Goal: Book appointment/travel/reservation

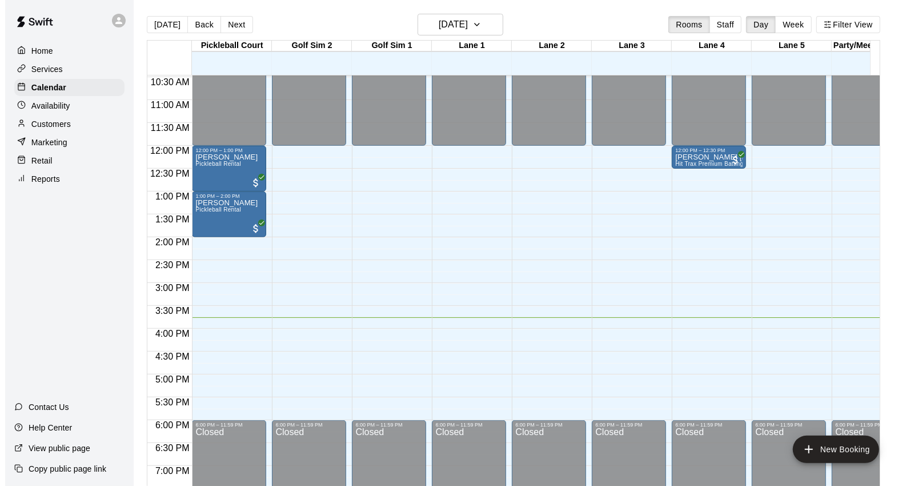
scroll to position [482, 0]
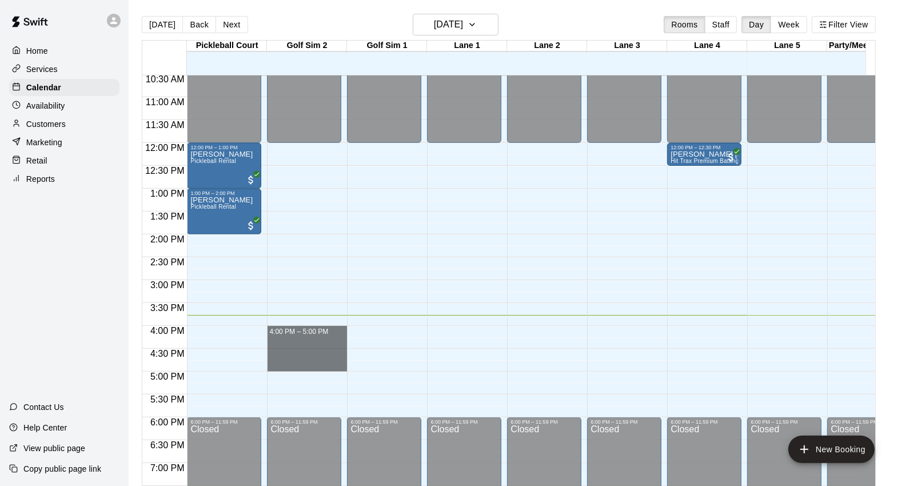
drag, startPoint x: 316, startPoint y: 330, endPoint x: 317, endPoint y: 362, distance: 32.0
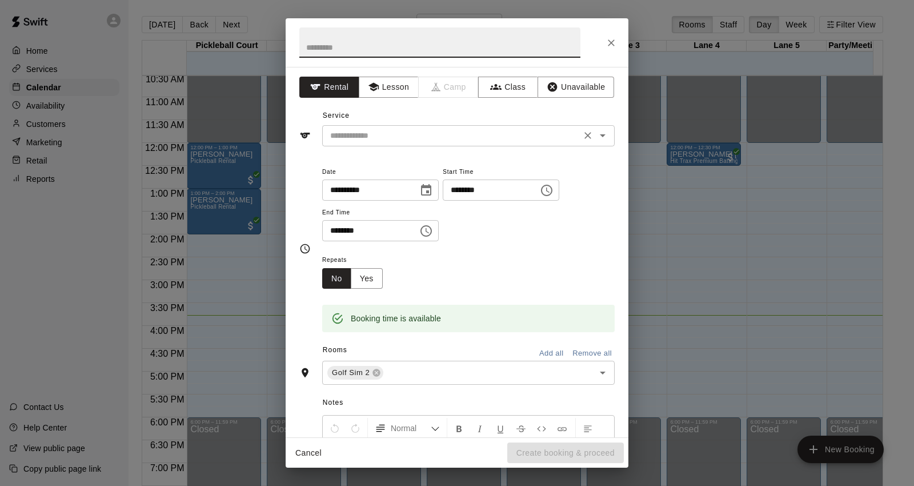
click at [424, 140] on input "text" at bounding box center [452, 136] width 252 height 14
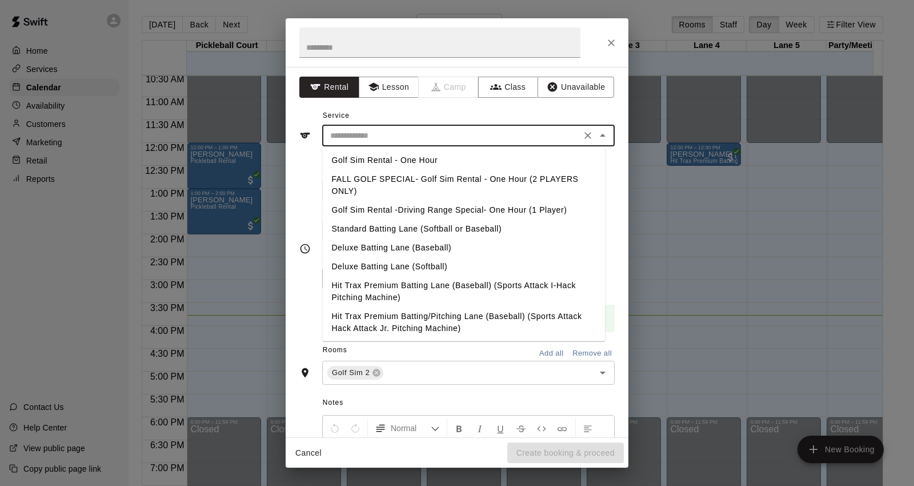
click at [429, 157] on li "Golf Sim Rental - One Hour" at bounding box center [463, 160] width 283 height 19
type input "**********"
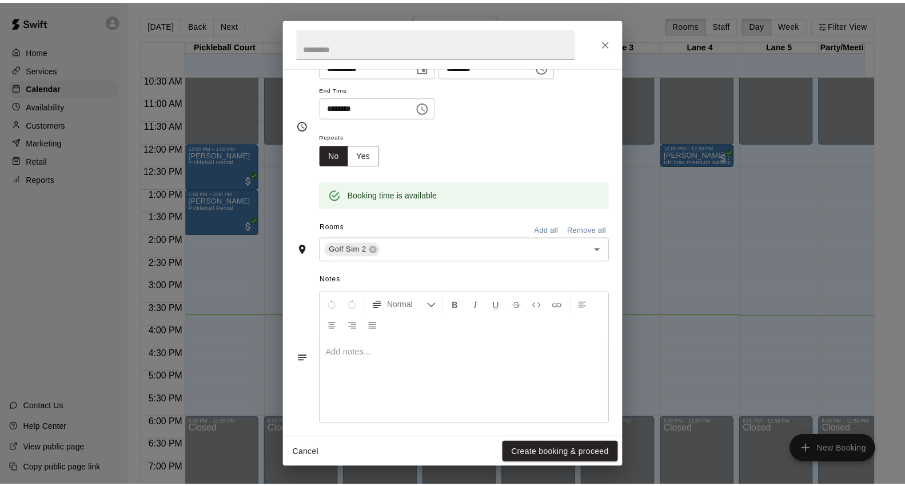
scroll to position [133, 0]
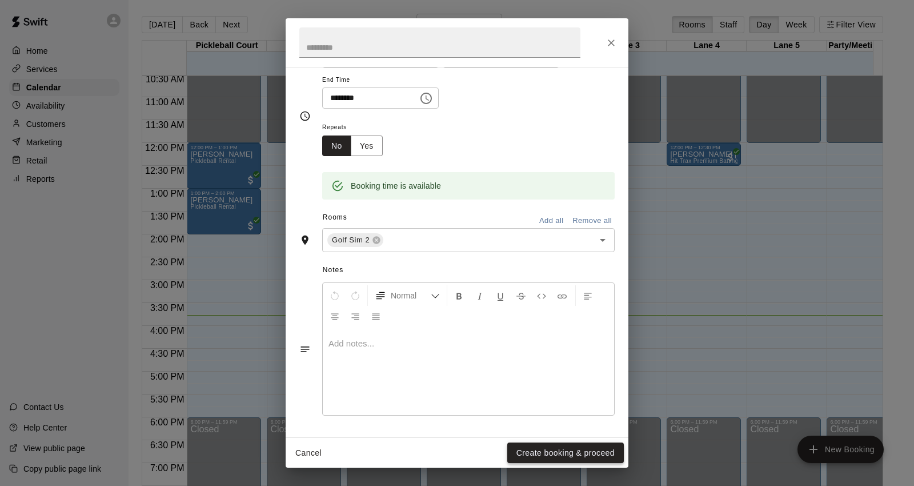
click at [557, 452] on button "Create booking & proceed" at bounding box center [566, 452] width 117 height 21
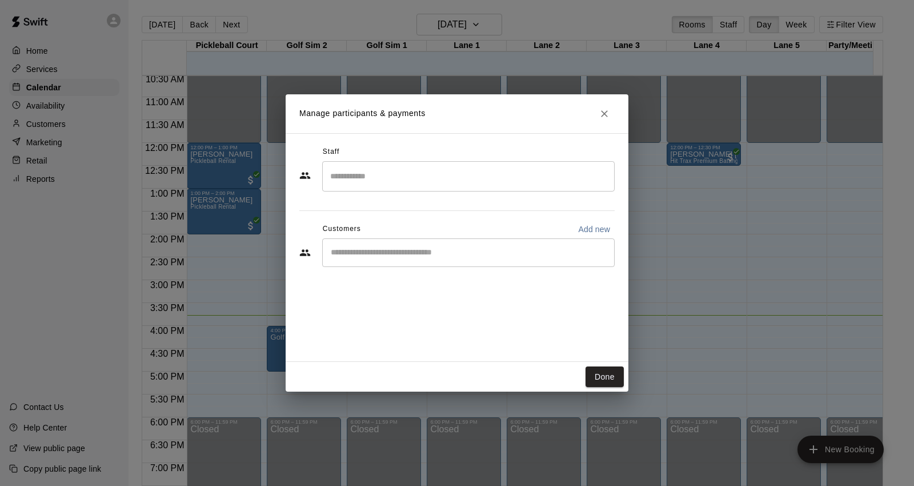
click at [418, 250] on input "Start typing to search customers..." at bounding box center [468, 252] width 282 height 11
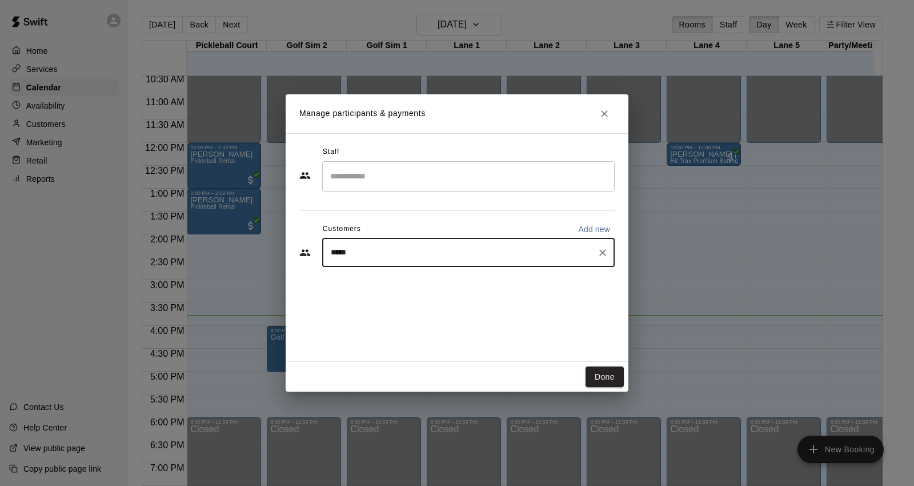
type input "******"
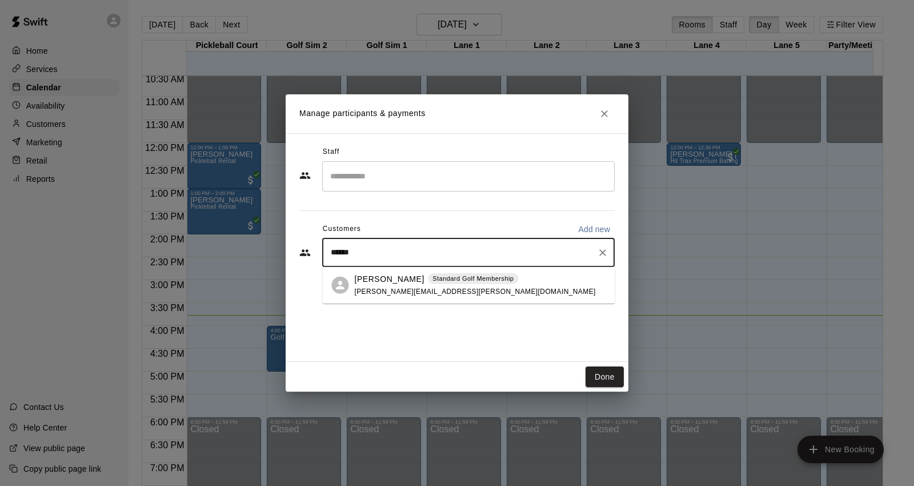
click at [395, 278] on p "[PERSON_NAME]" at bounding box center [389, 279] width 70 height 12
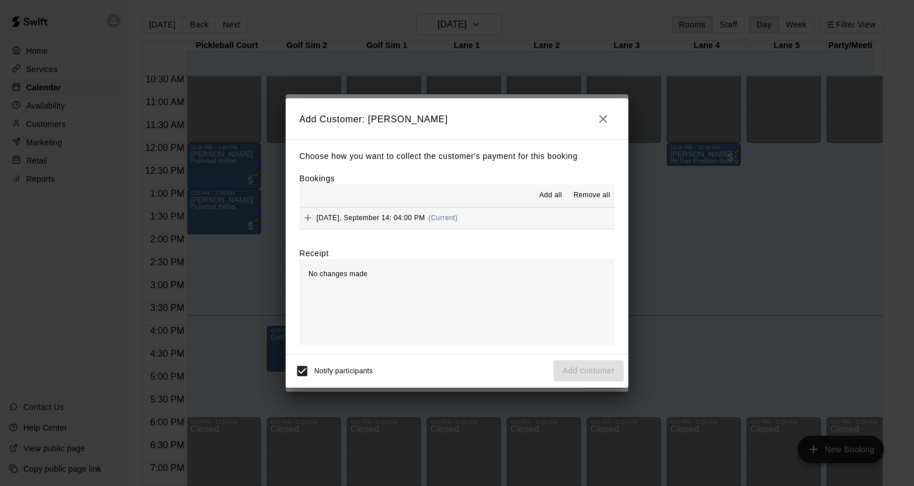
click at [313, 222] on icon "Add" at bounding box center [307, 217] width 11 height 11
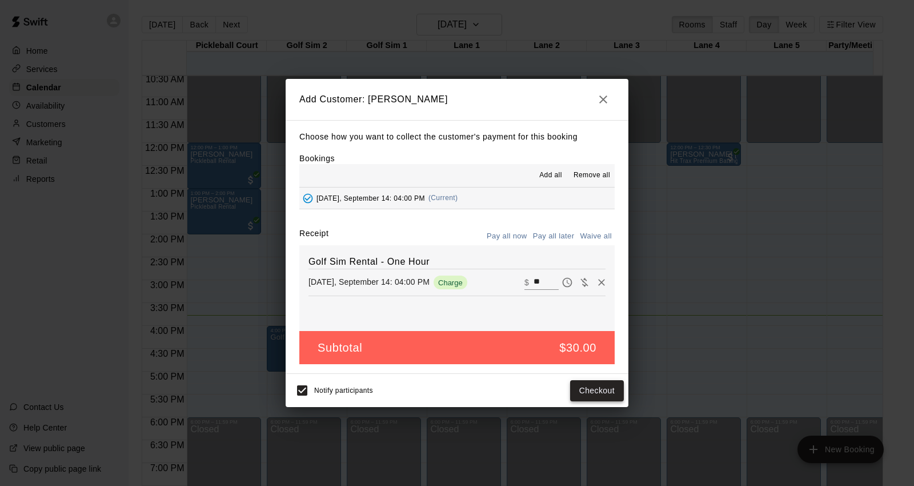
click at [594, 389] on button "Checkout" at bounding box center [597, 390] width 54 height 21
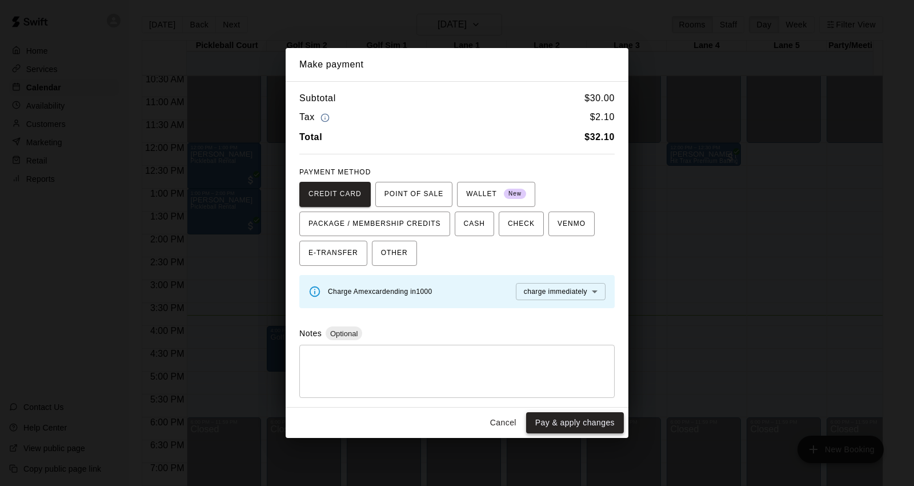
click at [570, 418] on button "Pay & apply changes" at bounding box center [575, 422] width 98 height 21
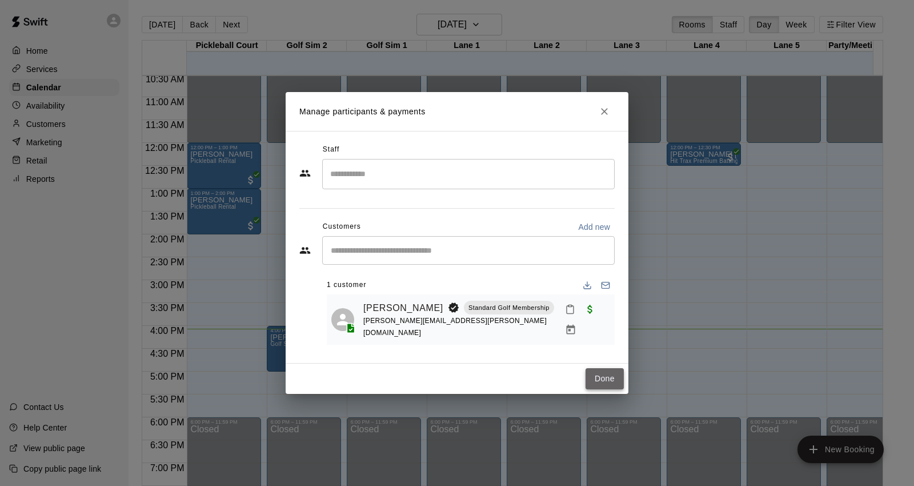
click at [602, 381] on button "Done" at bounding box center [605, 378] width 38 height 21
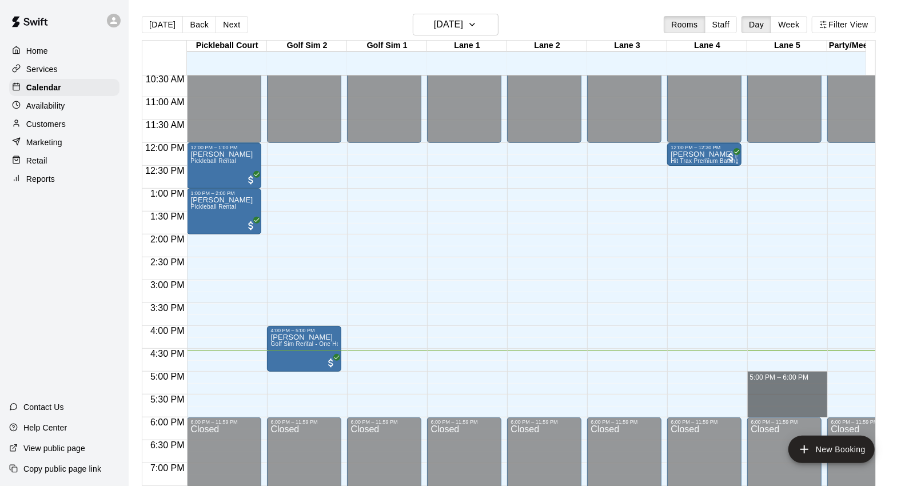
drag, startPoint x: 799, startPoint y: 412, endPoint x: 802, endPoint y: 381, distance: 30.4
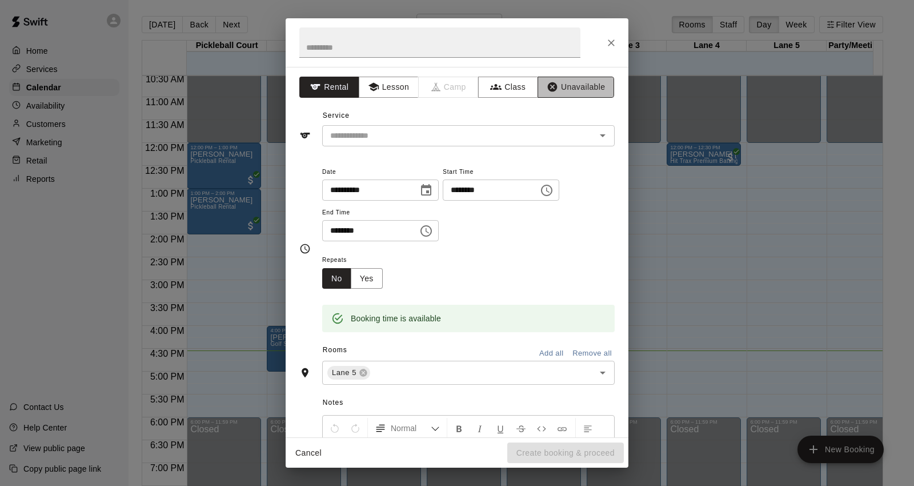
click at [576, 90] on button "Unavailable" at bounding box center [576, 87] width 77 height 21
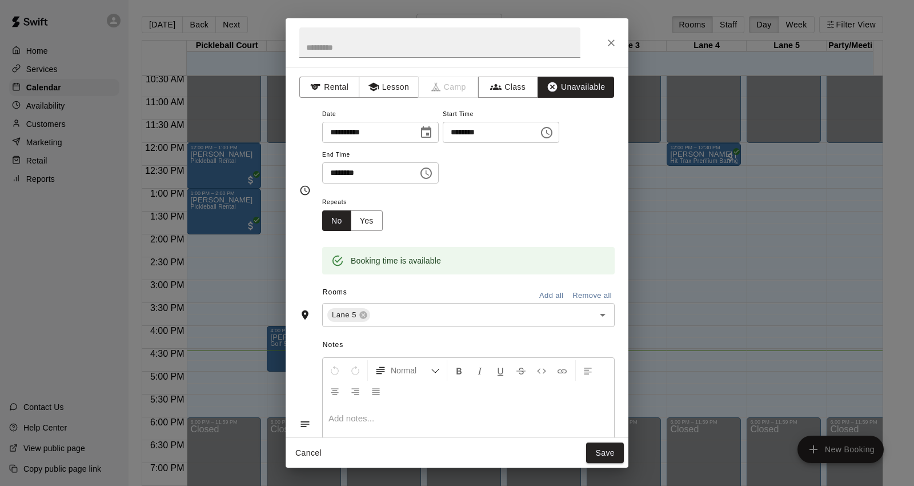
click at [616, 449] on button "Save" at bounding box center [605, 452] width 38 height 21
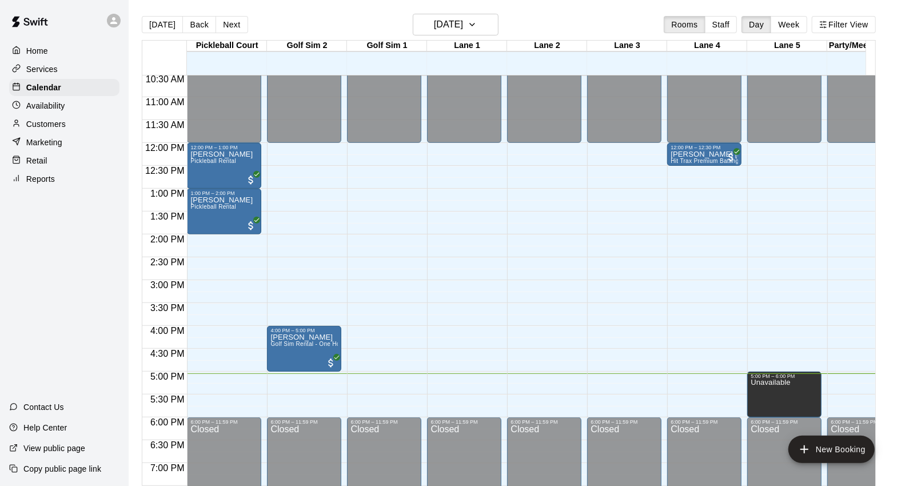
click at [618, 485] on html "Home Services Calendar Availability Customers Marketing Retail Reports Contact …" at bounding box center [452, 252] width 905 height 504
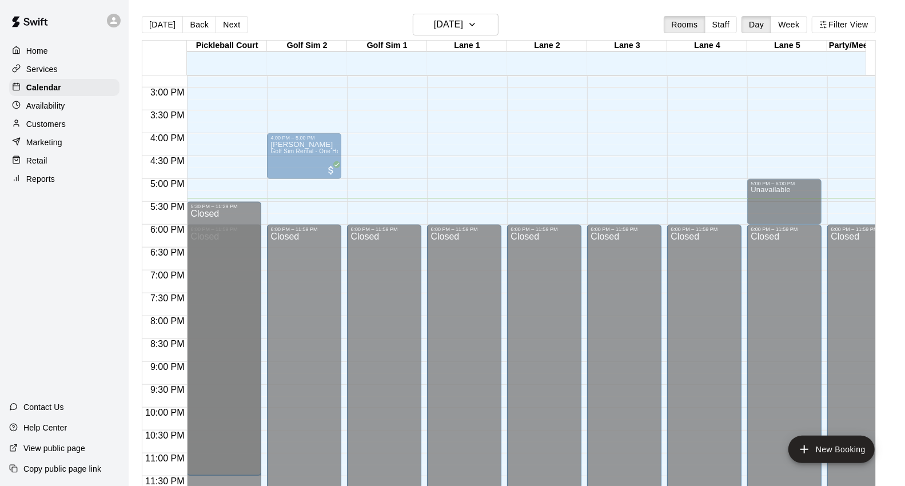
drag, startPoint x: 243, startPoint y: 227, endPoint x: 256, endPoint y: 205, distance: 26.1
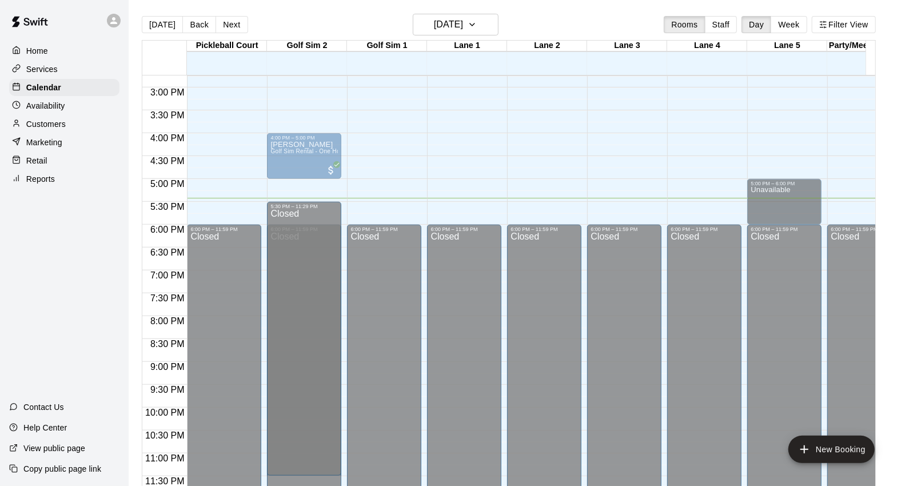
drag, startPoint x: 287, startPoint y: 229, endPoint x: 295, endPoint y: 209, distance: 21.0
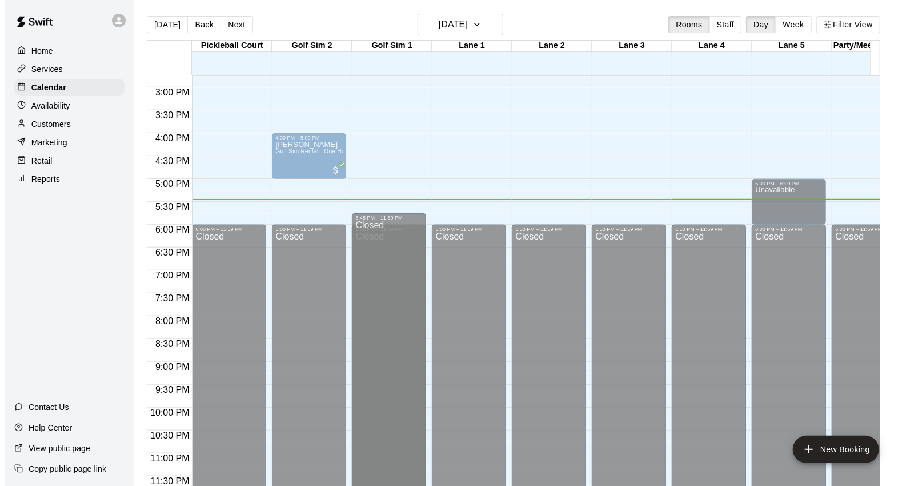
scroll to position [673, 0]
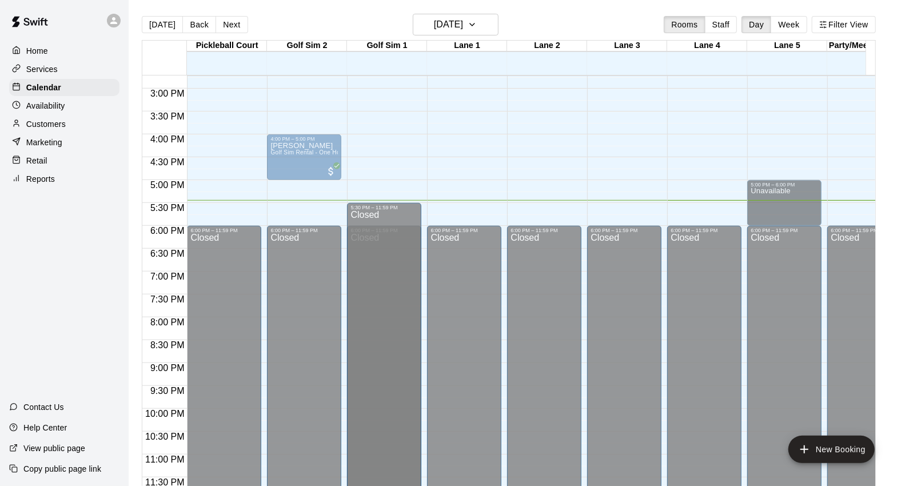
drag, startPoint x: 350, startPoint y: 218, endPoint x: 350, endPoint y: 202, distance: 15.4
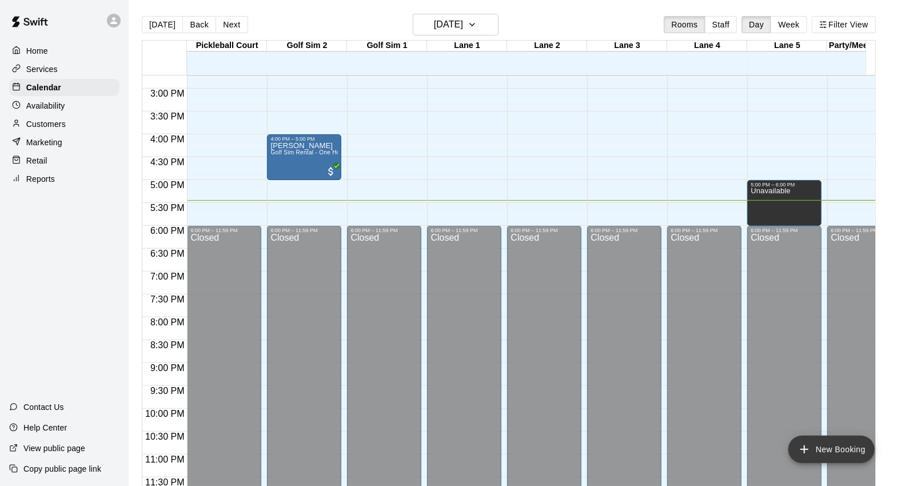
click at [837, 439] on button "New Booking" at bounding box center [831, 449] width 86 height 27
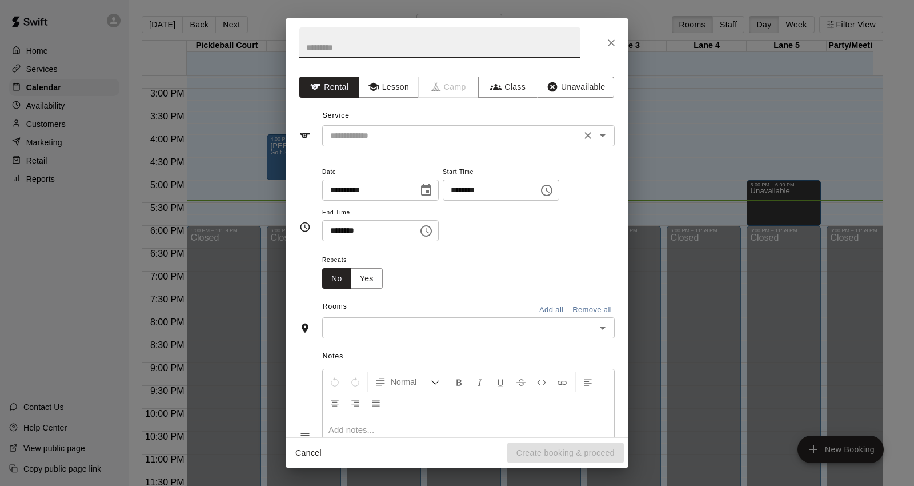
click at [494, 141] on input "text" at bounding box center [452, 136] width 252 height 14
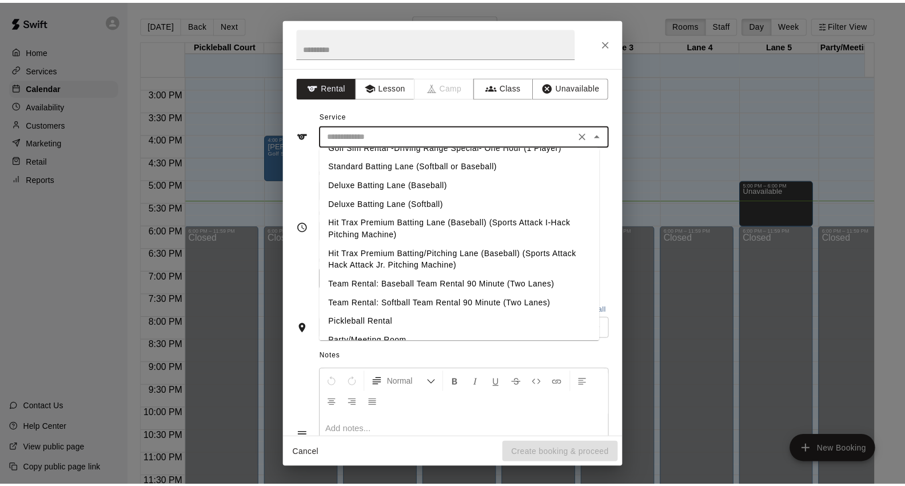
scroll to position [0, 0]
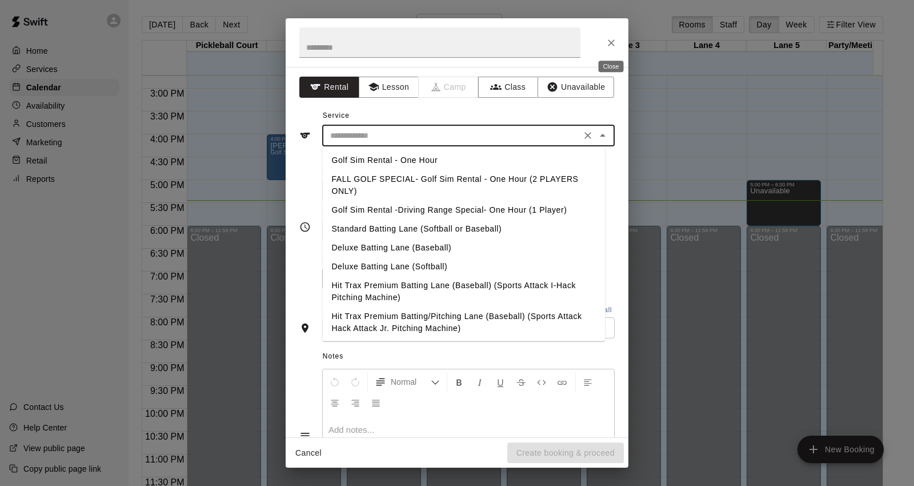
click at [614, 37] on icon "Close" at bounding box center [611, 42] width 11 height 11
